Goal: Find specific page/section: Find specific page/section

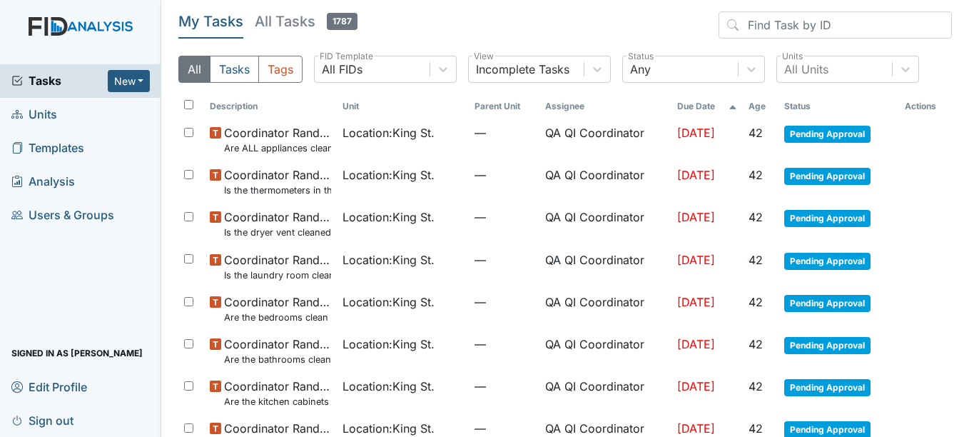
click at [44, 116] on span "Units" at bounding box center [34, 114] width 46 height 22
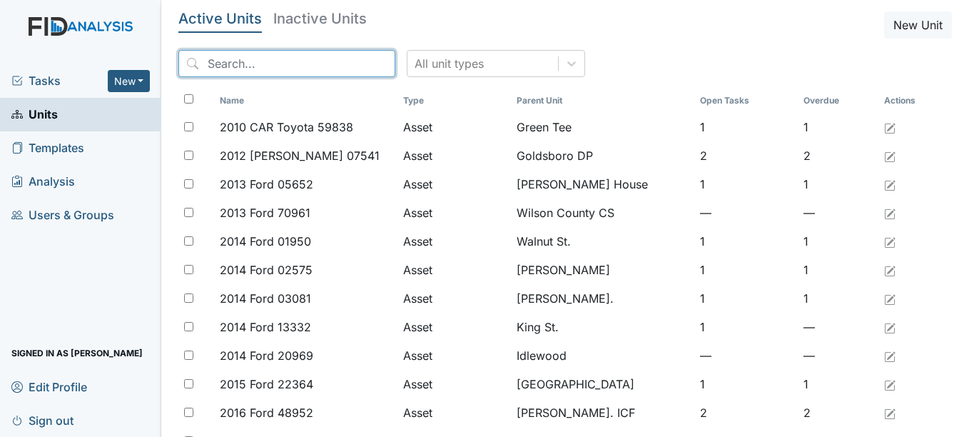
click at [208, 61] on input "search" at bounding box center [286, 63] width 217 height 27
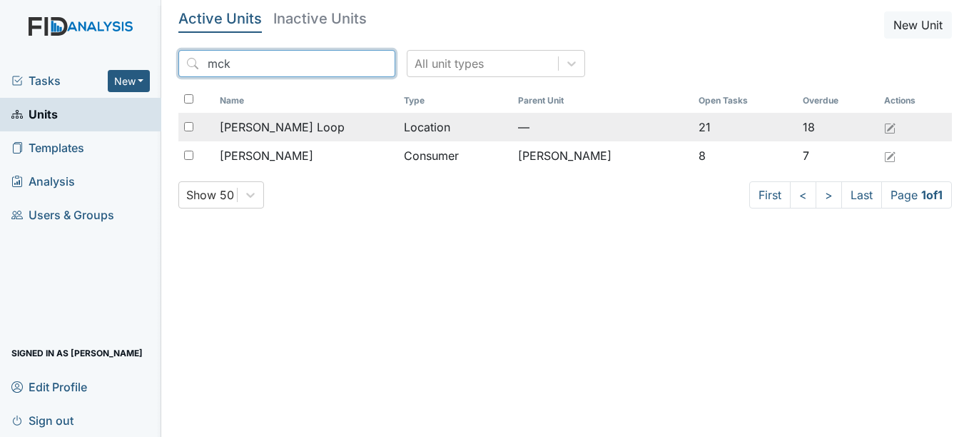
type input "mck"
click at [265, 122] on span "[PERSON_NAME] Loop" at bounding box center [282, 126] width 125 height 17
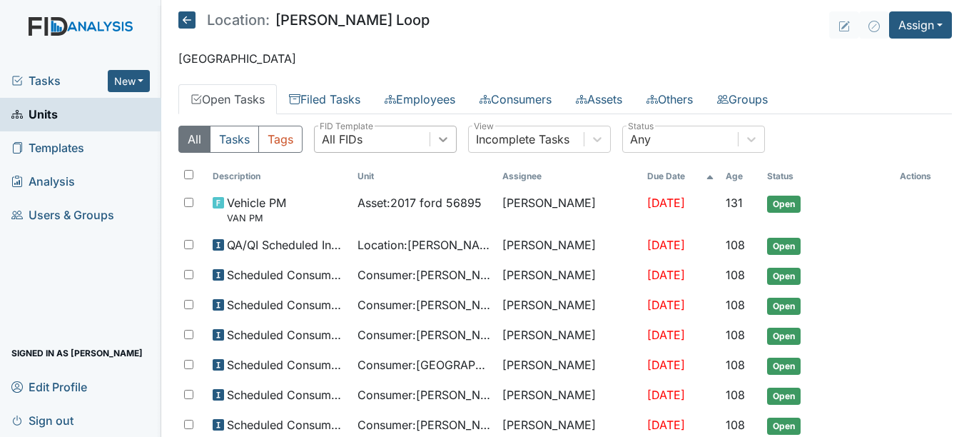
click at [448, 142] on icon at bounding box center [443, 139] width 14 height 14
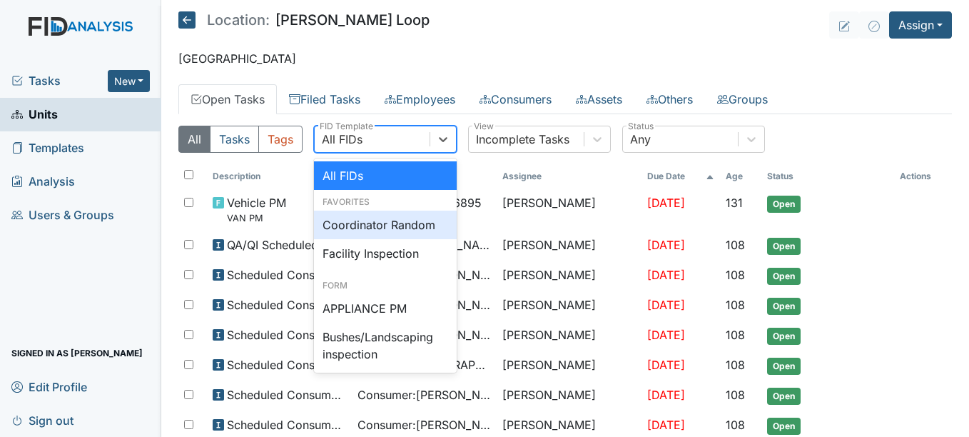
click at [413, 218] on div "Coordinator Random" at bounding box center [385, 225] width 143 height 29
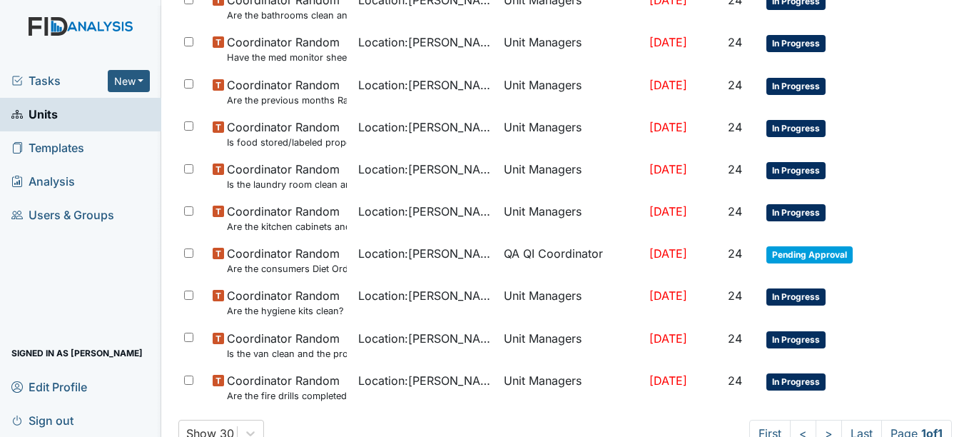
scroll to position [500, 0]
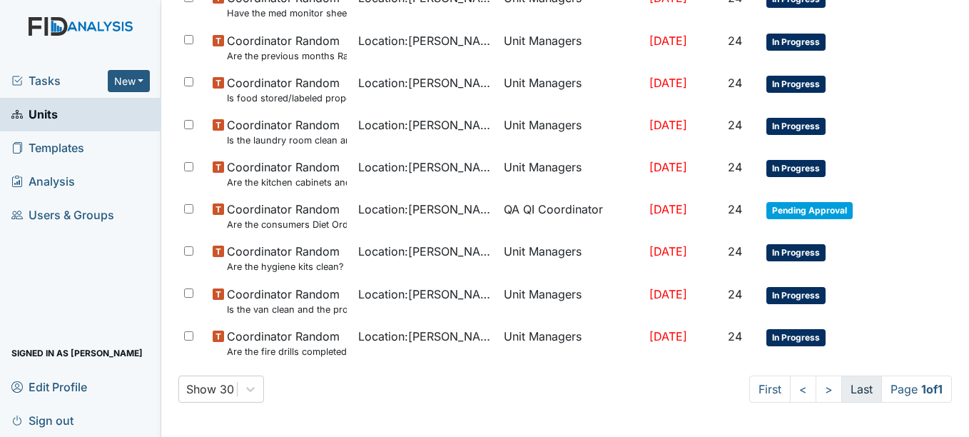
click at [854, 387] on link "Last" at bounding box center [861, 388] width 41 height 27
click at [761, 391] on link "First" at bounding box center [769, 388] width 41 height 27
click at [841, 387] on link "Last" at bounding box center [861, 388] width 41 height 27
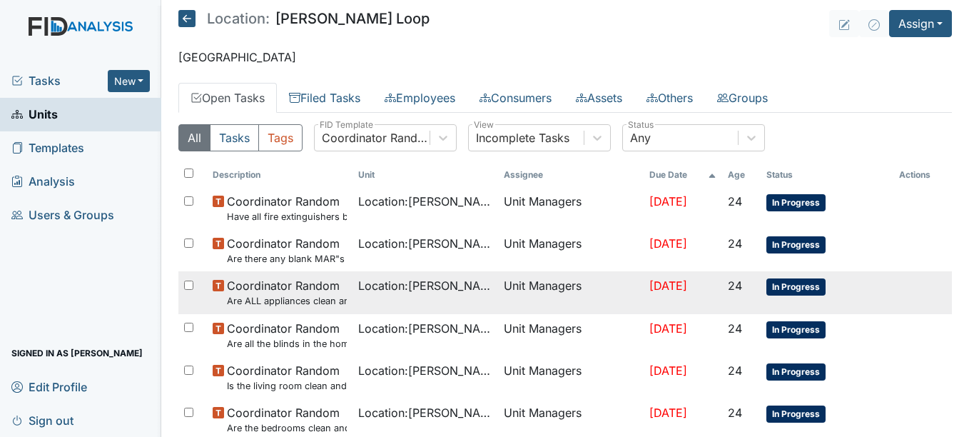
scroll to position [0, 0]
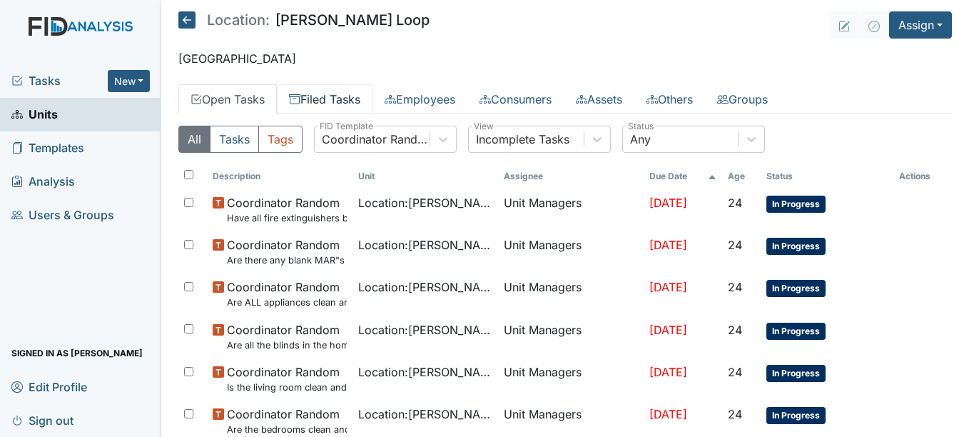
click at [348, 103] on link "Filed Tasks" at bounding box center [325, 99] width 96 height 30
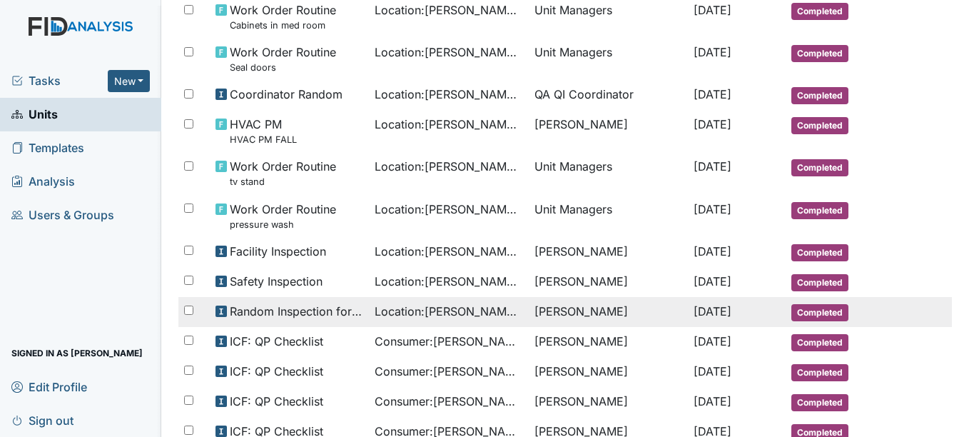
scroll to position [571, 0]
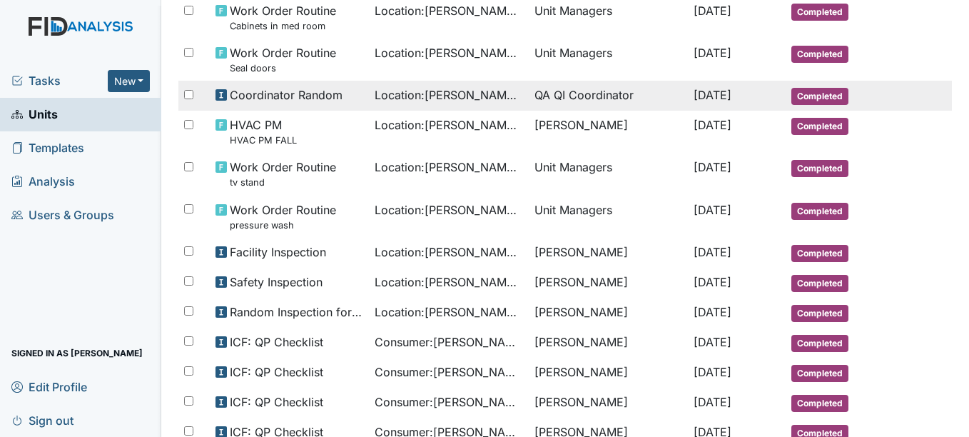
click at [417, 88] on span "Location : McKeel Loop" at bounding box center [449, 94] width 148 height 17
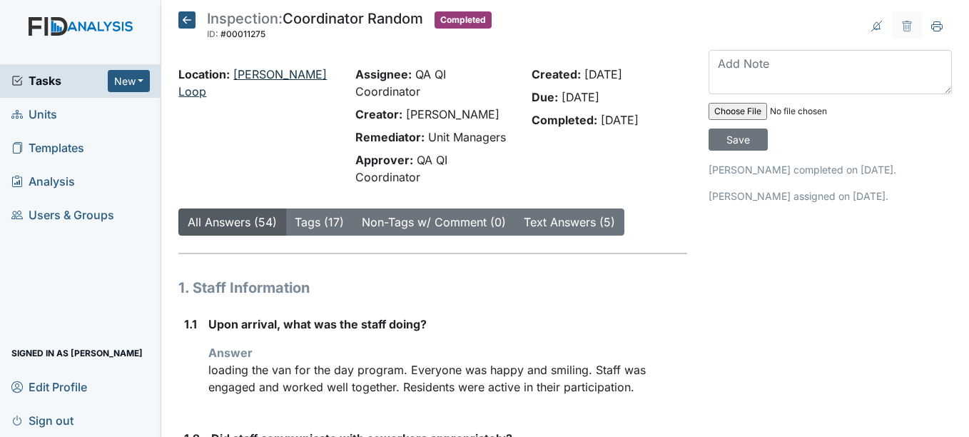
click at [275, 74] on link "[PERSON_NAME] Loop" at bounding box center [252, 82] width 148 height 31
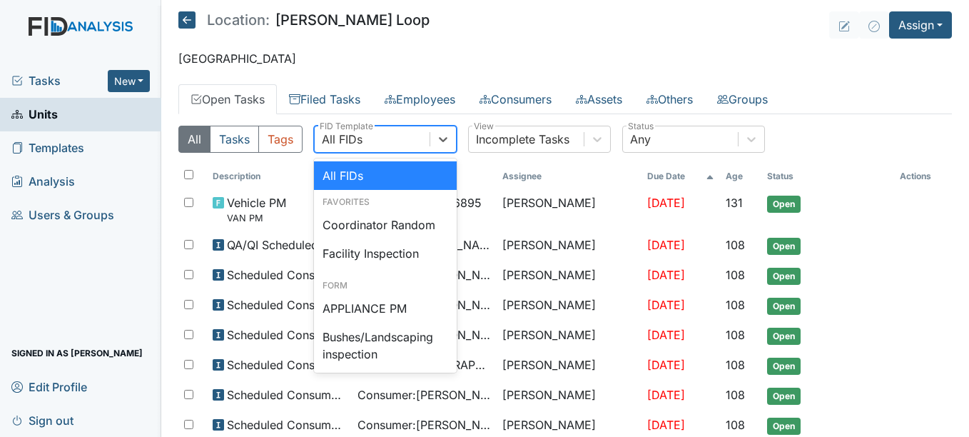
click at [392, 144] on div "All FIDs" at bounding box center [372, 139] width 115 height 26
click at [350, 105] on link "Filed Tasks" at bounding box center [325, 99] width 96 height 30
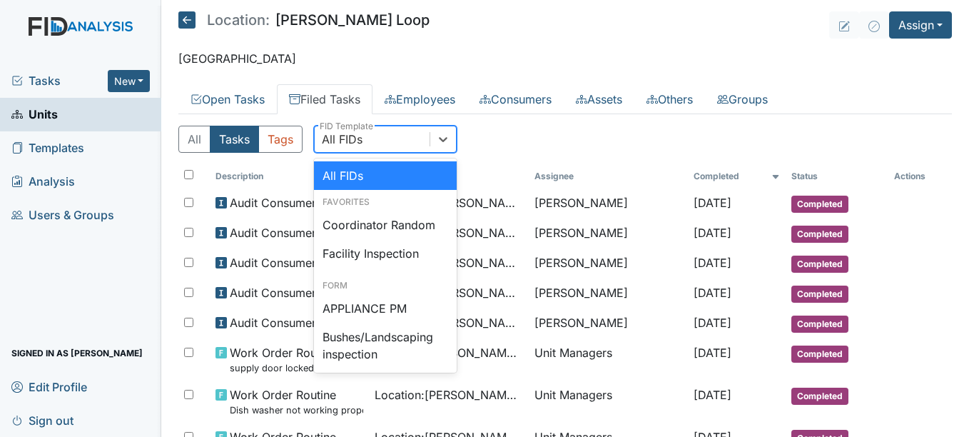
click at [373, 144] on div "All FIDs" at bounding box center [372, 139] width 115 height 26
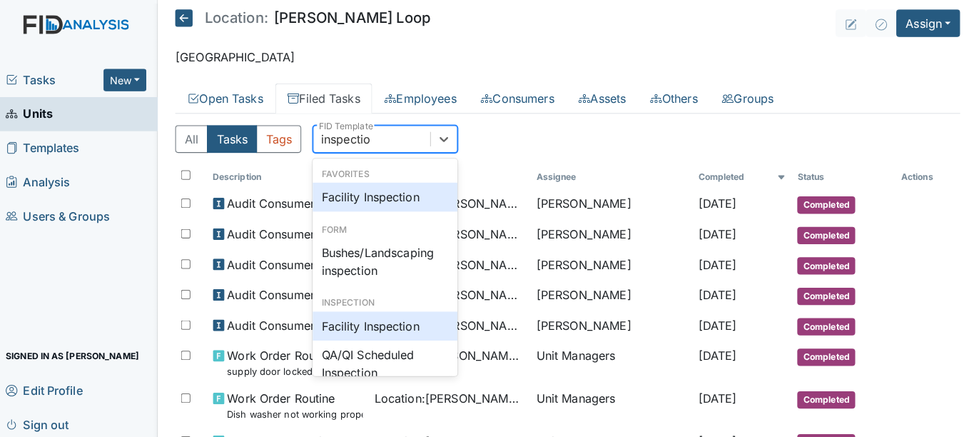
type input "inspecti"
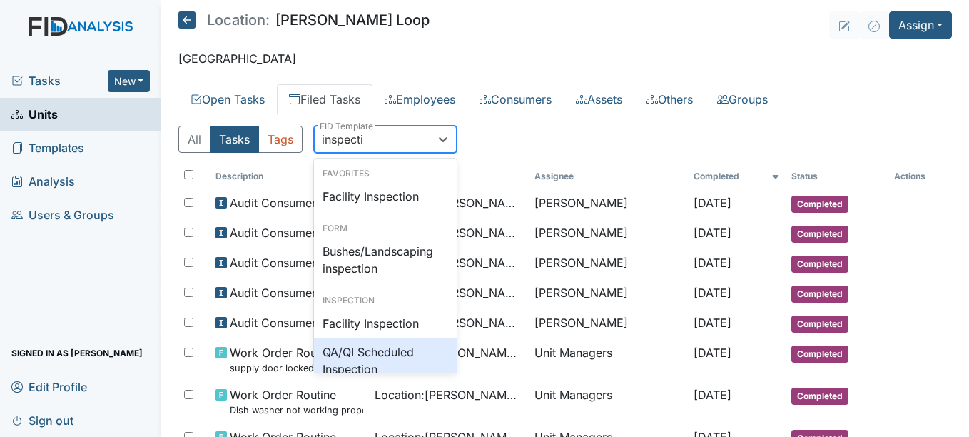
click at [364, 363] on div "QA/QI Scheduled Inspection" at bounding box center [385, 361] width 143 height 46
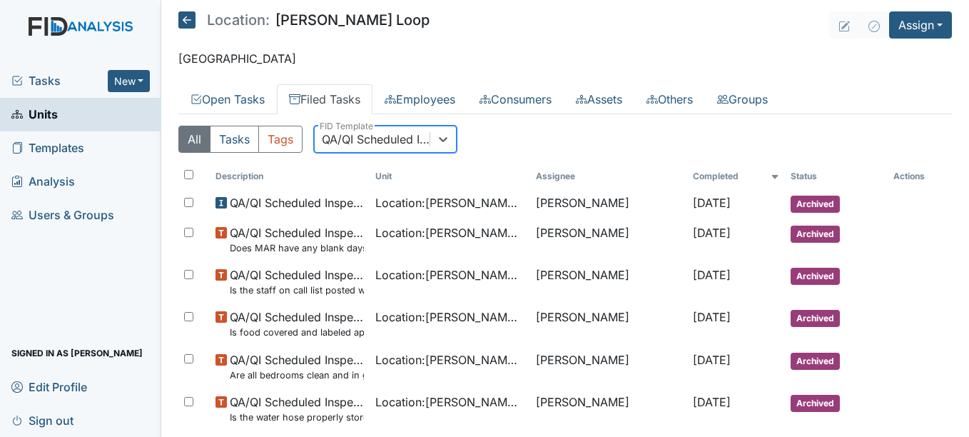
click at [387, 137] on div "QA/QI Scheduled Inspection" at bounding box center [376, 139] width 109 height 17
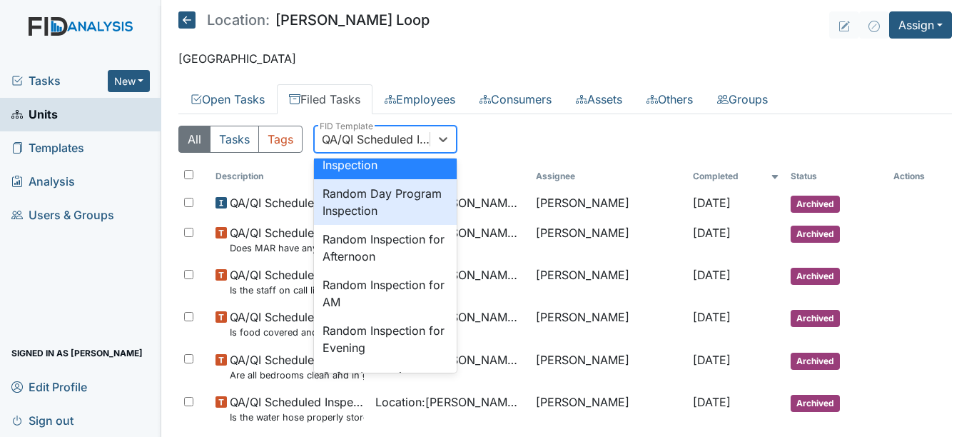
scroll to position [1350, 0]
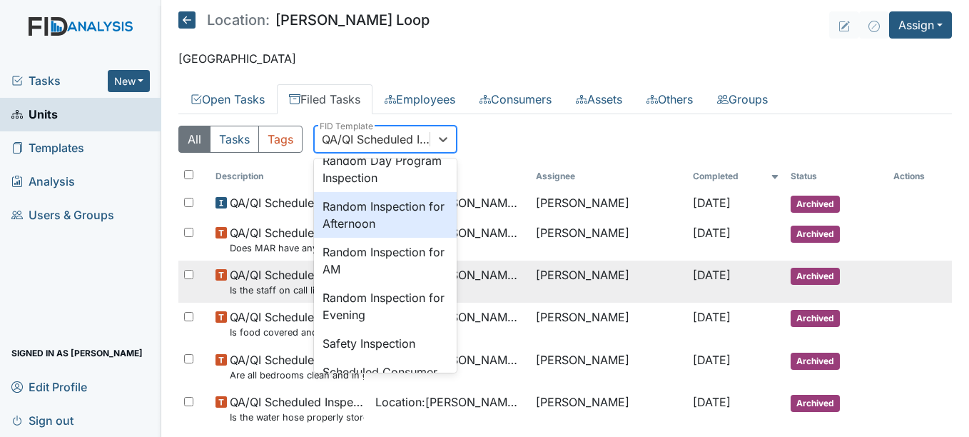
click at [377, 238] on div "Random Inspection for Afternoon" at bounding box center [385, 215] width 143 height 46
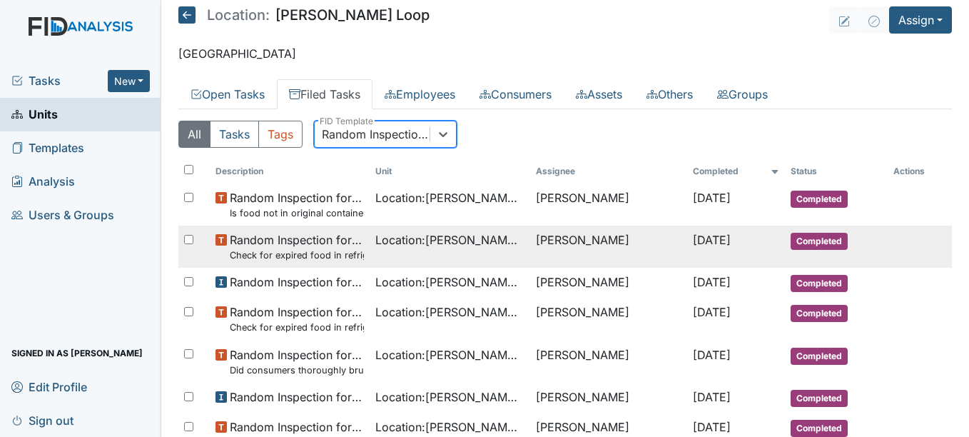
scroll to position [0, 0]
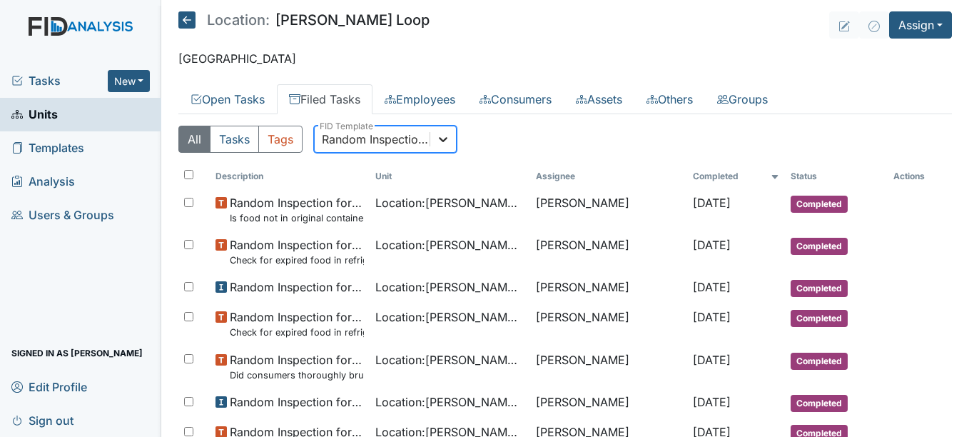
click at [450, 138] on icon at bounding box center [443, 139] width 14 height 14
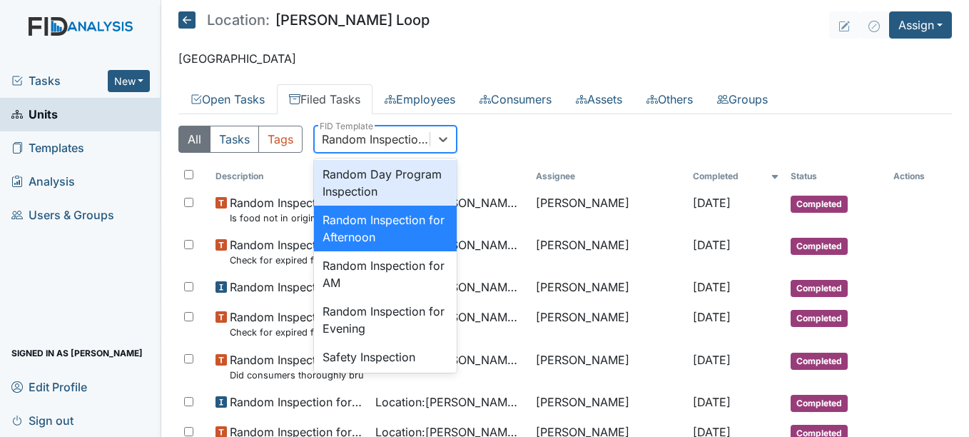
scroll to position [1370, 0]
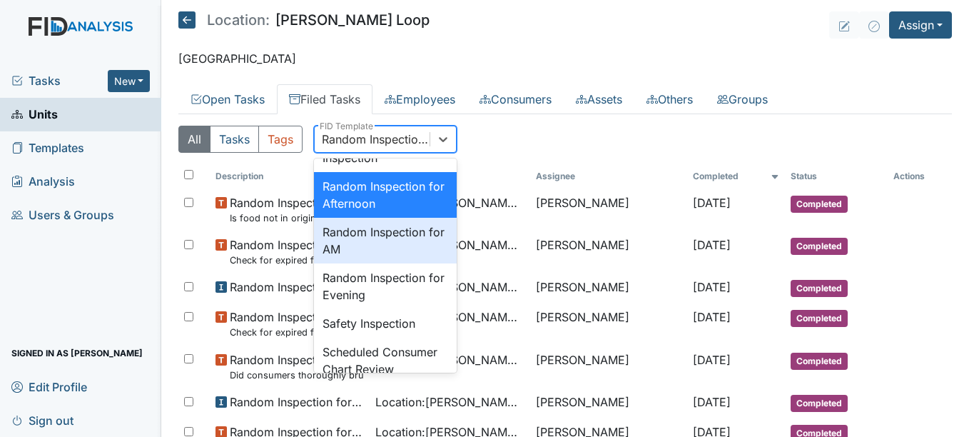
click at [385, 263] on div "Random Inspection for AM" at bounding box center [385, 241] width 143 height 46
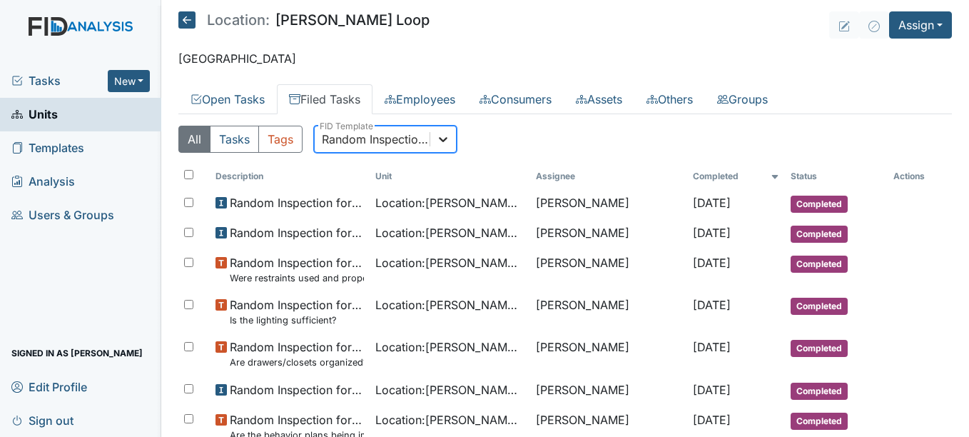
click at [441, 136] on icon at bounding box center [443, 139] width 14 height 14
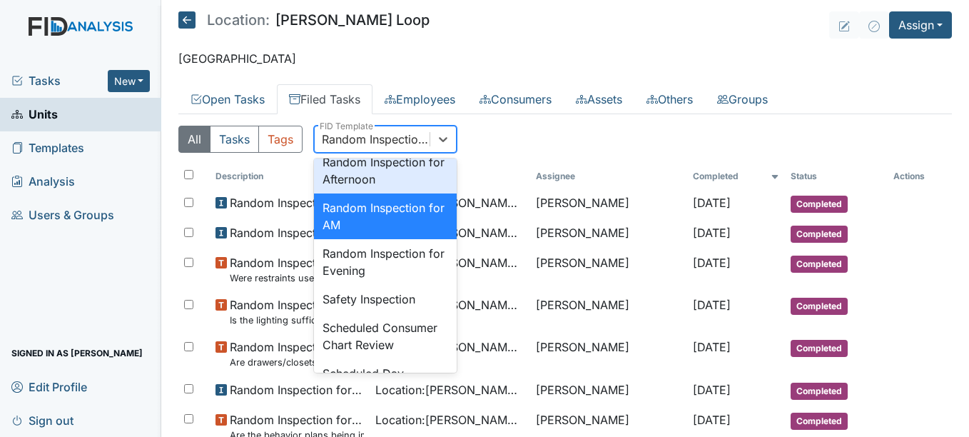
scroll to position [1416, 0]
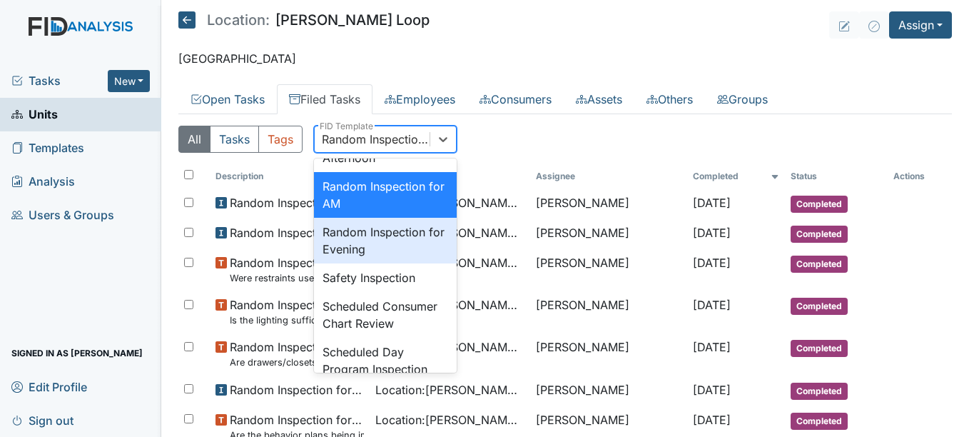
click at [384, 263] on div "Random Inspection for Evening" at bounding box center [385, 241] width 143 height 46
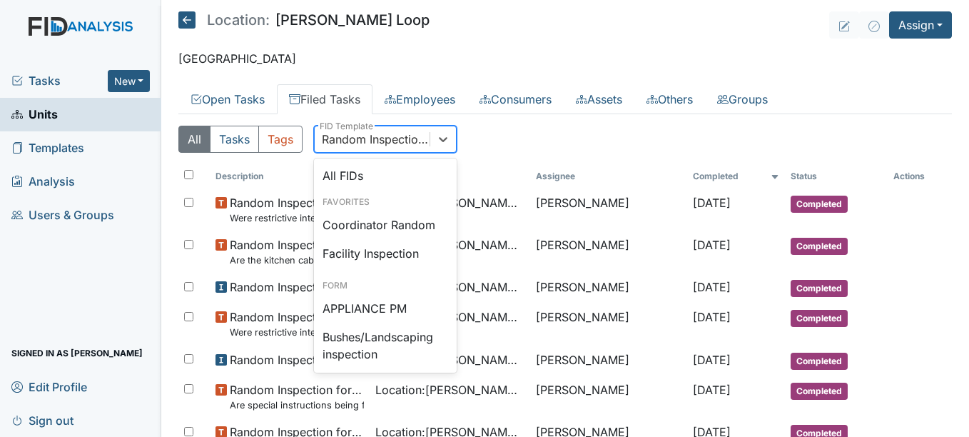
click at [379, 146] on div "Random Inspection for Evening" at bounding box center [376, 139] width 109 height 17
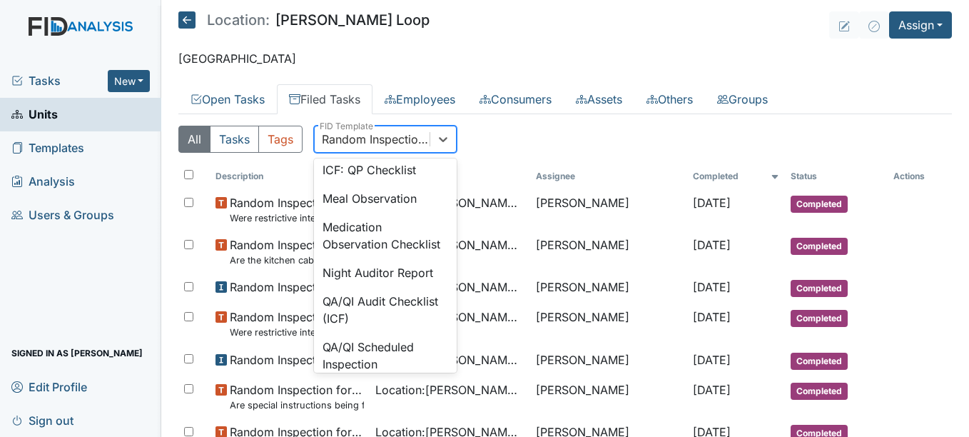
scroll to position [1116, 0]
click at [379, 140] on div "Random Inspection for Evening" at bounding box center [376, 139] width 109 height 17
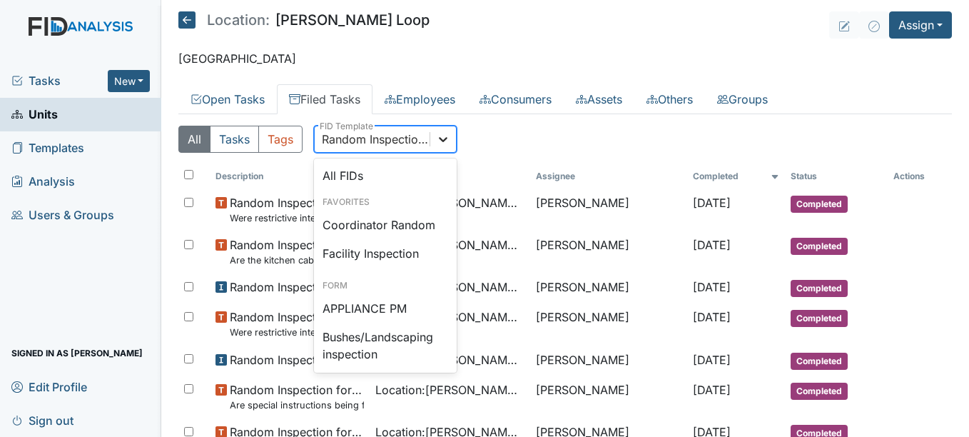
click at [432, 136] on div at bounding box center [443, 139] width 26 height 26
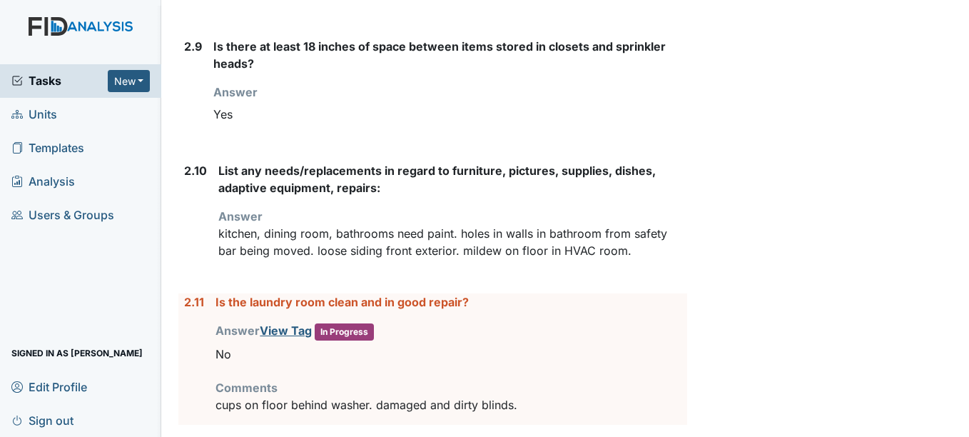
scroll to position [2712, 0]
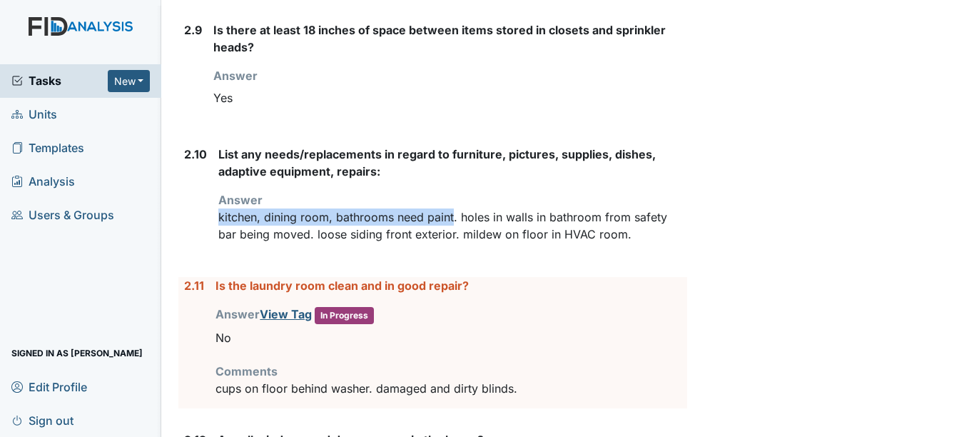
drag, startPoint x: 220, startPoint y: 235, endPoint x: 453, endPoint y: 225, distance: 233.5
click at [453, 225] on p "kitchen, dining room, bathrooms need paint. holes in walls in bathroom from saf…" at bounding box center [452, 225] width 468 height 34
drag, startPoint x: 453, startPoint y: 225, endPoint x: 442, endPoint y: 233, distance: 13.5
copy p "kitchen, dining room, bathrooms need paint"
